Goal: Find specific page/section: Find specific page/section

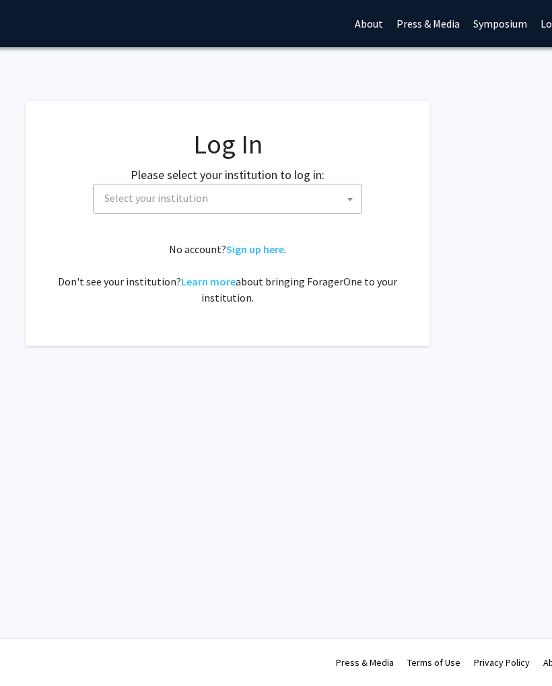
scroll to position [0, 256]
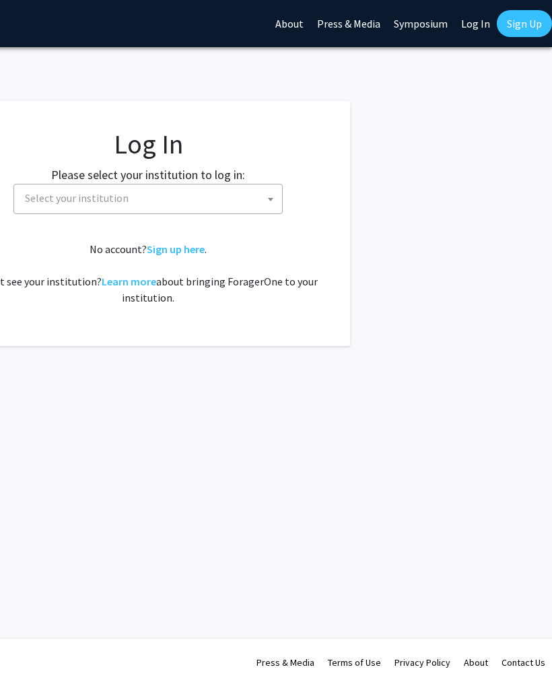
click at [476, 32] on link "Log In" at bounding box center [475, 23] width 42 height 47
click at [472, 32] on link "Log In" at bounding box center [475, 23] width 42 height 47
click at [209, 197] on span "Select your institution" at bounding box center [151, 198] width 262 height 28
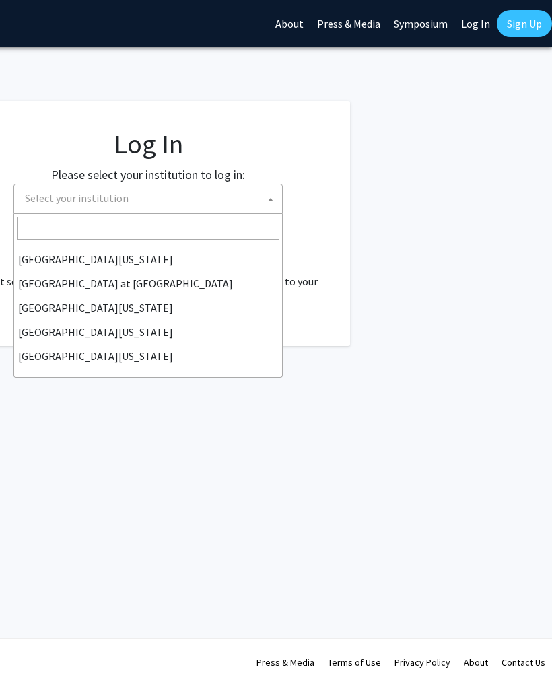
scroll to position [471, 0]
select select "13"
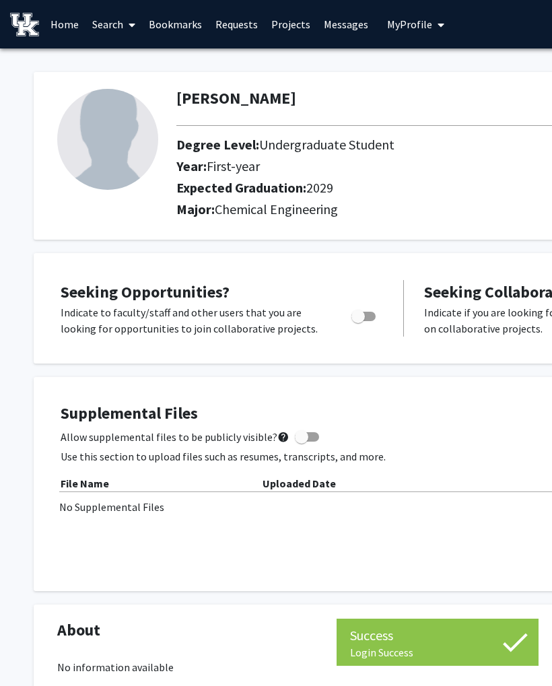
click at [119, 20] on link "Search" at bounding box center [113, 24] width 57 height 47
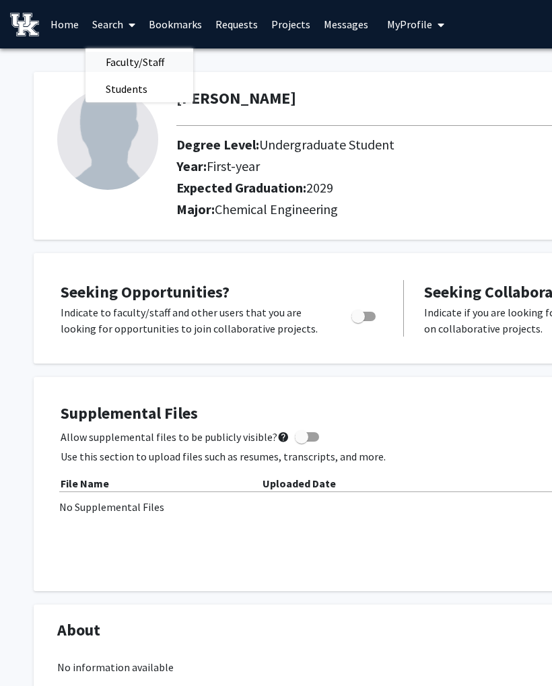
click at [167, 63] on span "Faculty/Staff" at bounding box center [134, 61] width 99 height 27
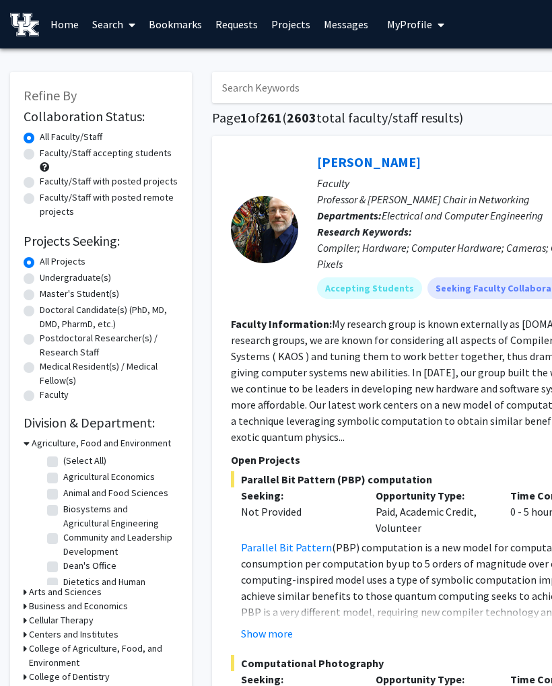
click at [338, 87] on input "Search Keywords" at bounding box center [476, 87] width 528 height 31
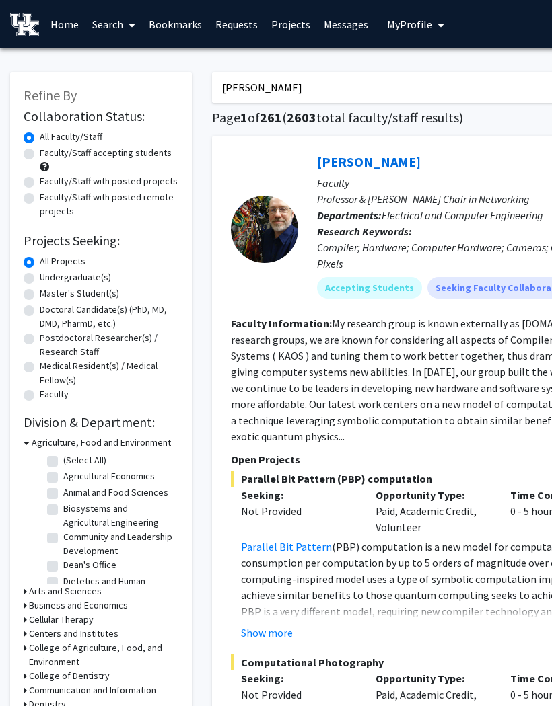
type input "Eduardo"
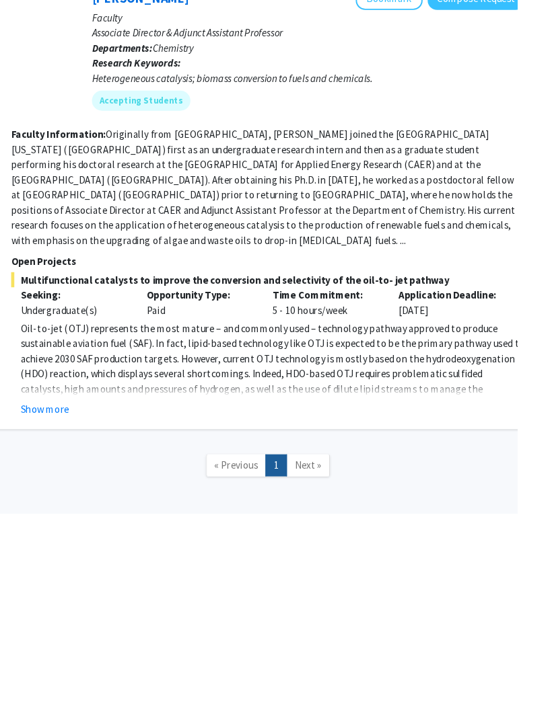
scroll to position [5, 219]
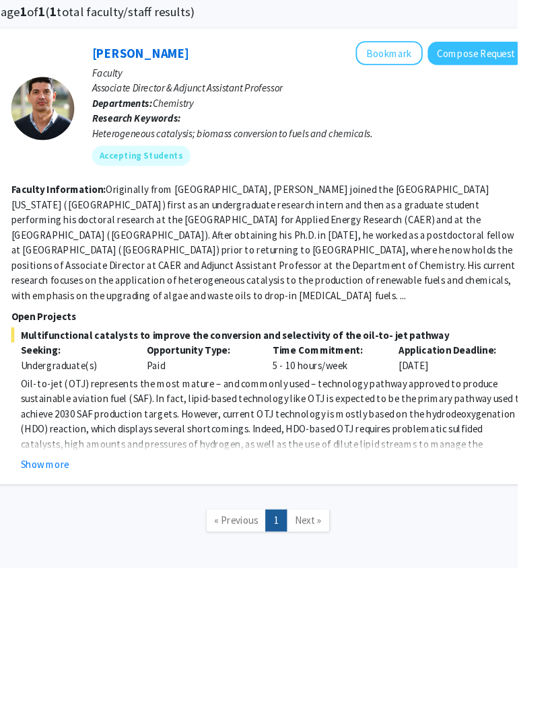
click at [305, 234] on div "Heterogeneous catalysis; biomass conversion to fuels and chemicals." at bounding box center [329, 242] width 462 height 16
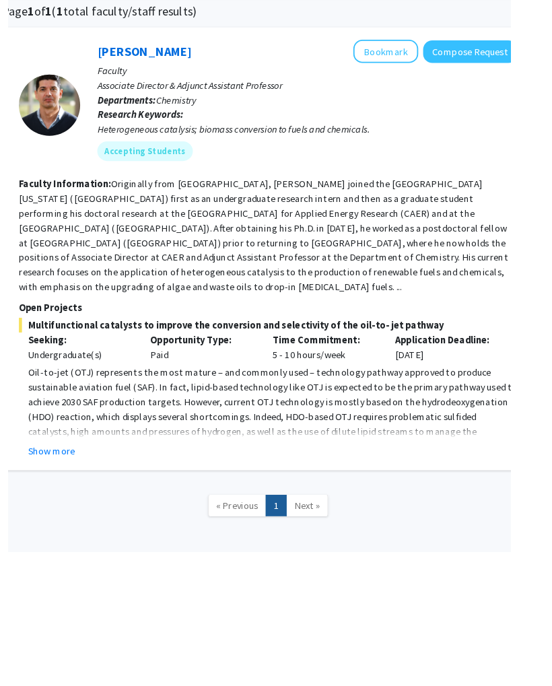
scroll to position [0, 219]
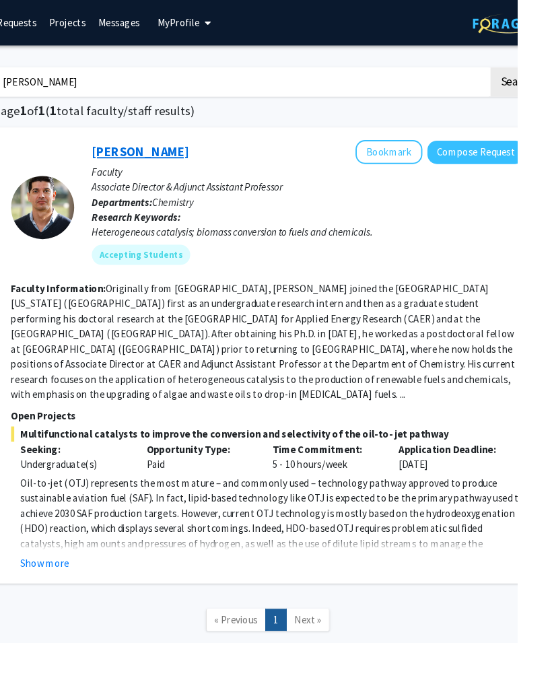
click at [194, 154] on link "Eduardo Santillan-Jimenez" at bounding box center [150, 161] width 104 height 17
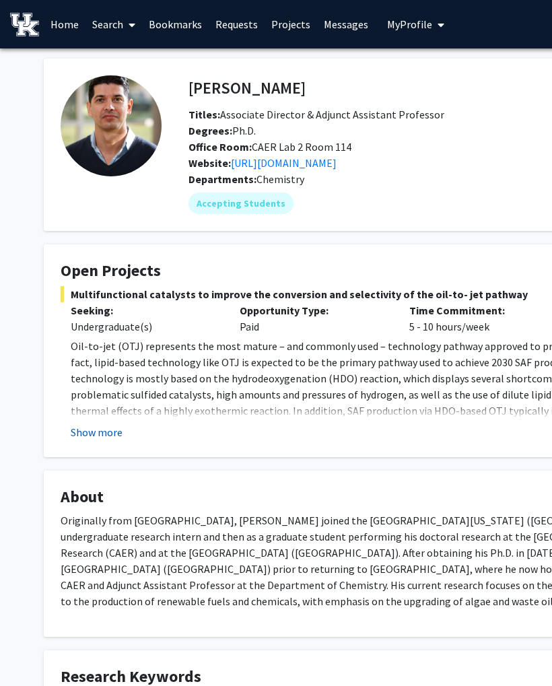
click at [111, 429] on button "Show more" at bounding box center [97, 432] width 52 height 16
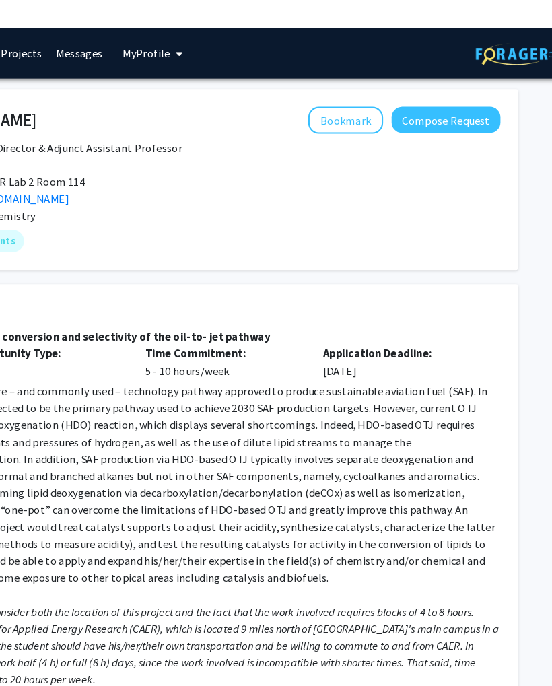
scroll to position [0, 246]
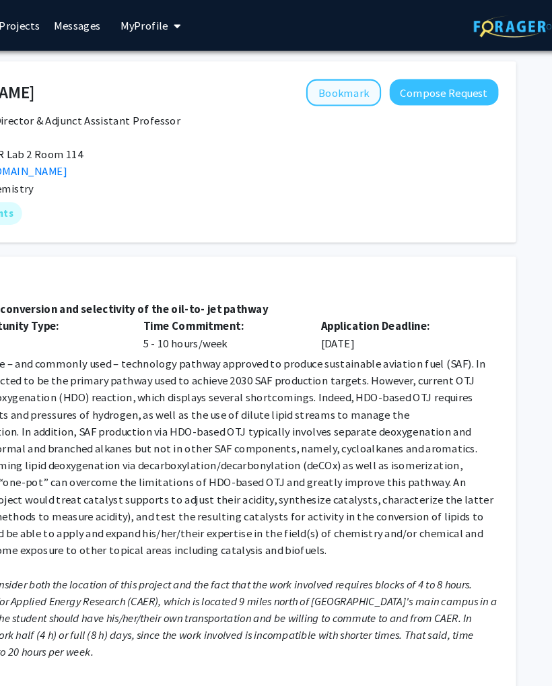
click at [340, 87] on button "Bookmark" at bounding box center [353, 88] width 71 height 26
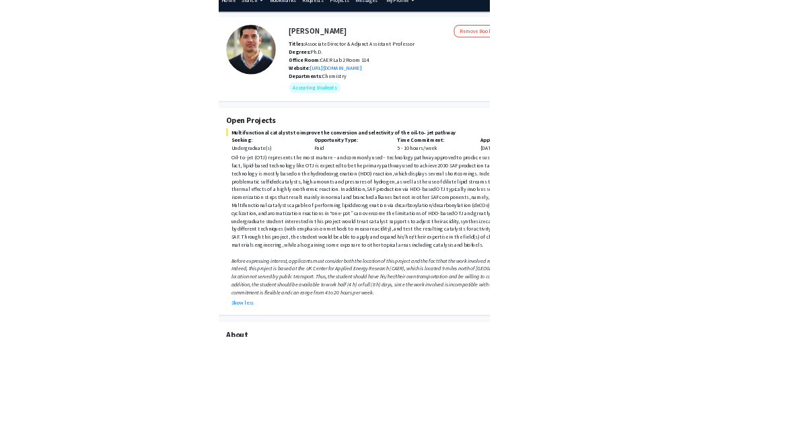
scroll to position [25, 0]
